Goal: Find specific page/section: Find specific page/section

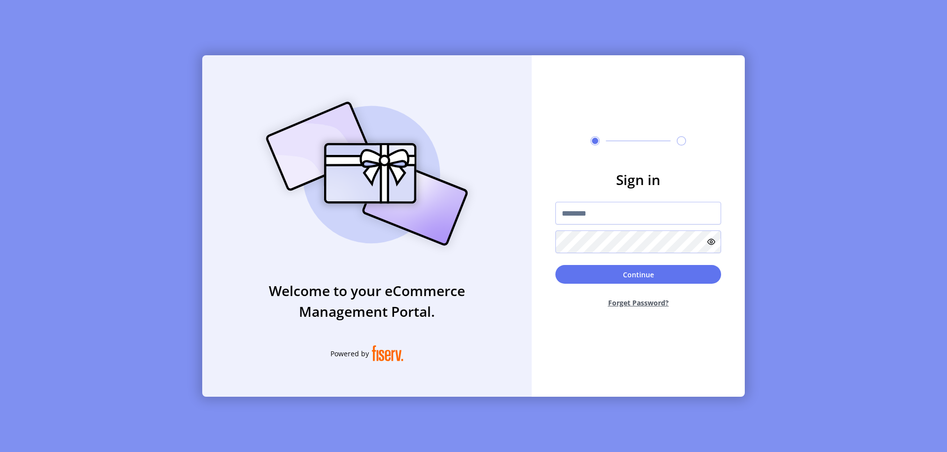
click at [639, 213] on input "text" at bounding box center [639, 213] width 166 height 23
type input "**********"
click at [639, 274] on button "Continue" at bounding box center [639, 274] width 166 height 19
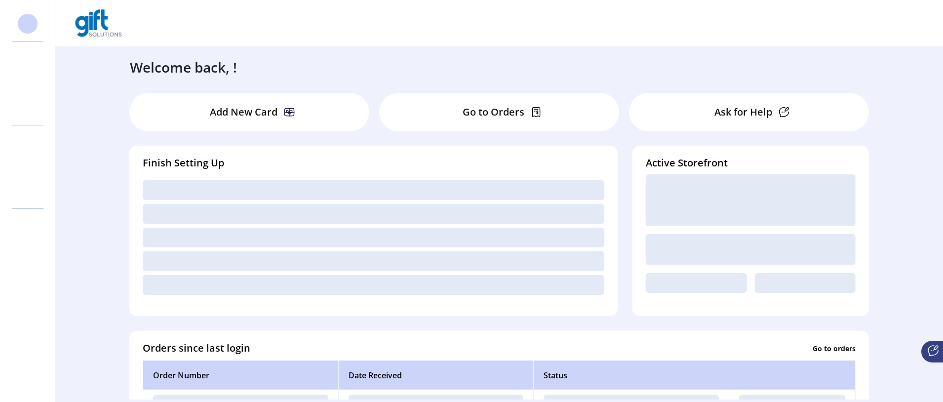
click at [28, 83] on svg-icon at bounding box center [28, 83] width 16 height 16
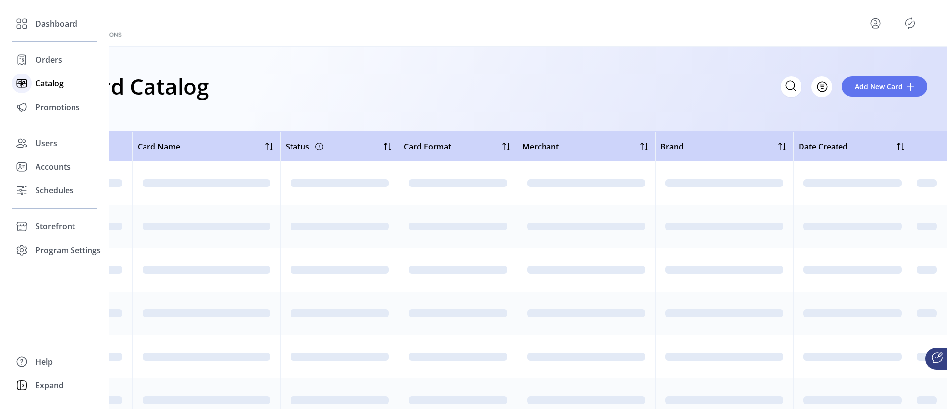
click at [823, 87] on icon "Filter Button" at bounding box center [822, 87] width 3 height 0
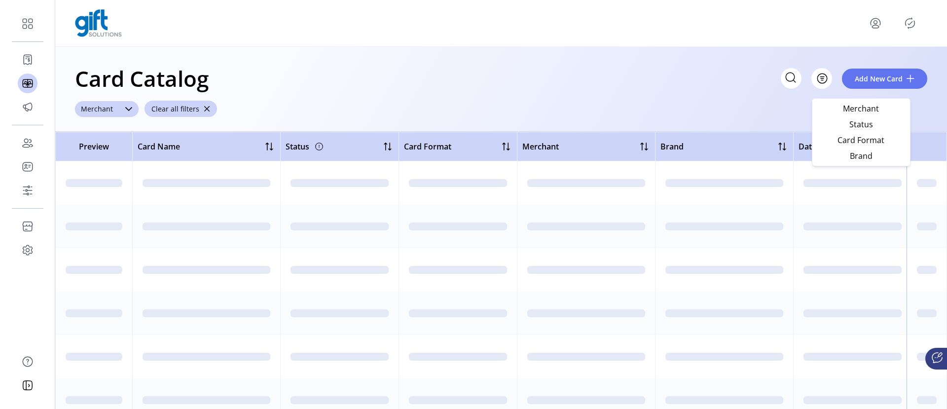
click at [96, 109] on div "Merchant" at bounding box center [97, 109] width 44 height 16
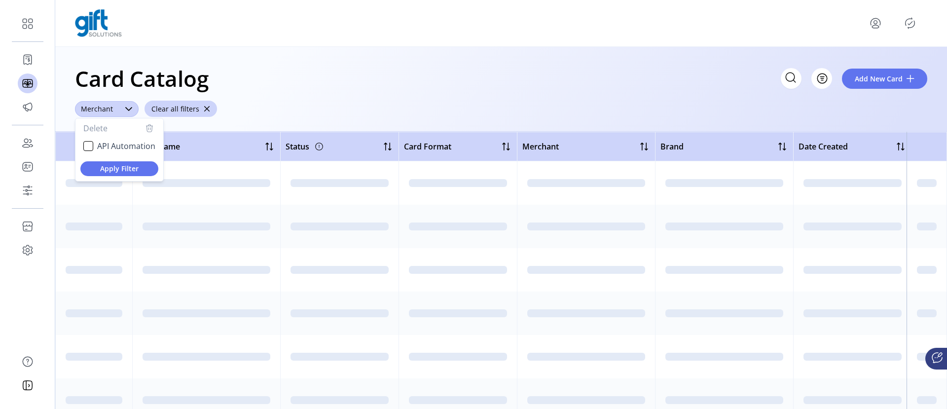
click at [126, 146] on span "API Automation" at bounding box center [126, 146] width 58 height 12
click at [119, 168] on span "Apply Filter" at bounding box center [119, 168] width 62 height 10
